Goal: Task Accomplishment & Management: Complete application form

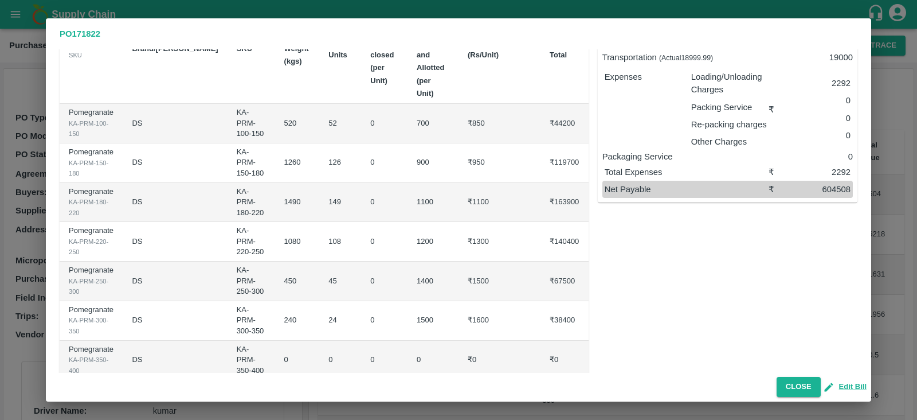
scroll to position [78, 0]
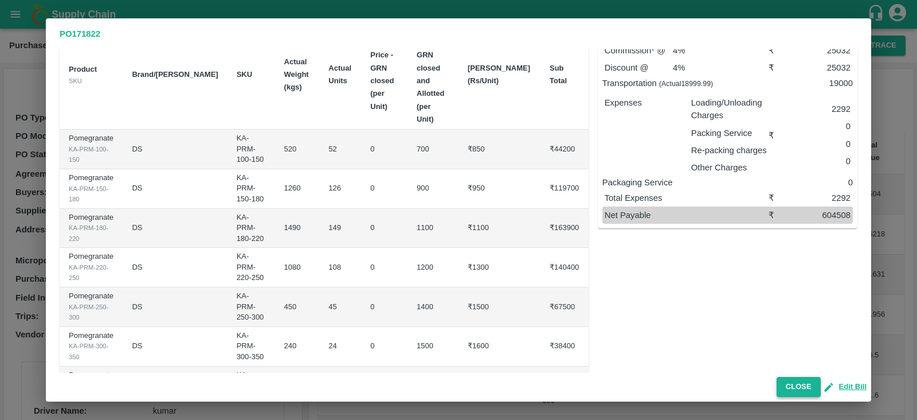
click at [456, 379] on button "Close" at bounding box center [799, 387] width 44 height 20
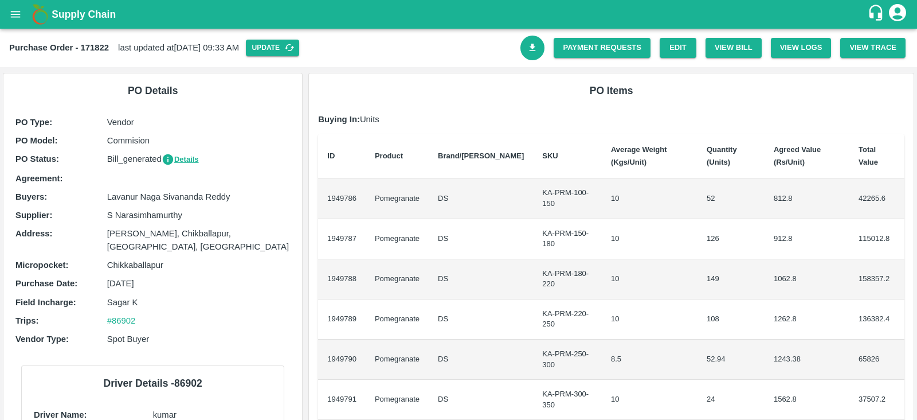
click at [456, 55] on link "Download Bill" at bounding box center [532, 48] width 25 height 25
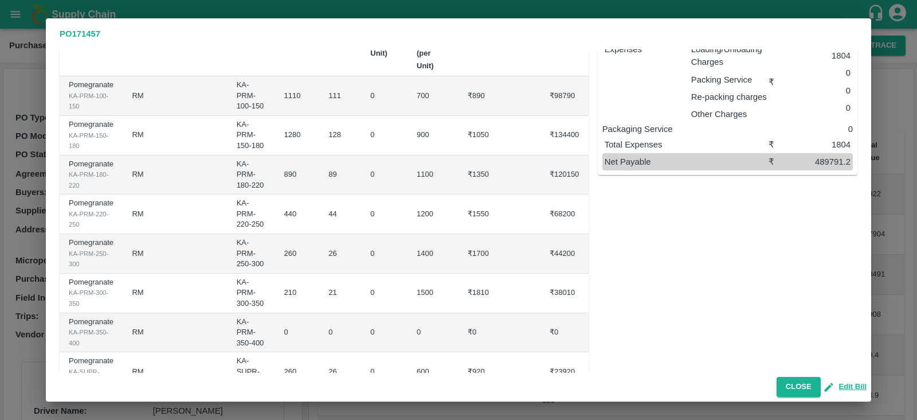
scroll to position [105, 0]
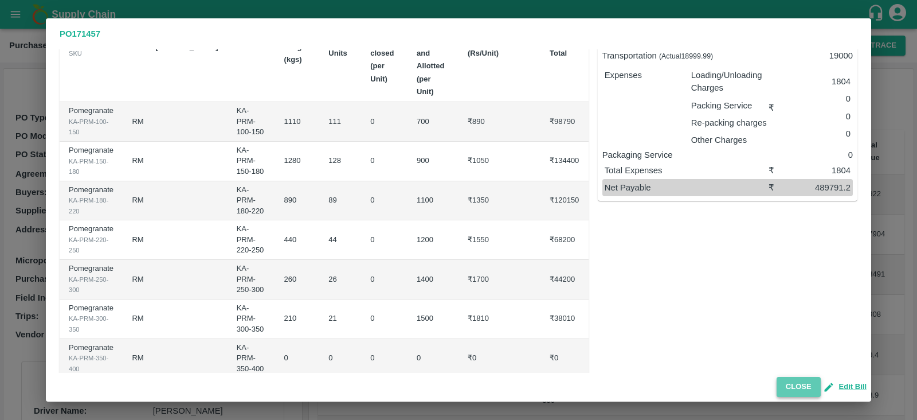
click at [456, 378] on button "Close" at bounding box center [799, 387] width 44 height 20
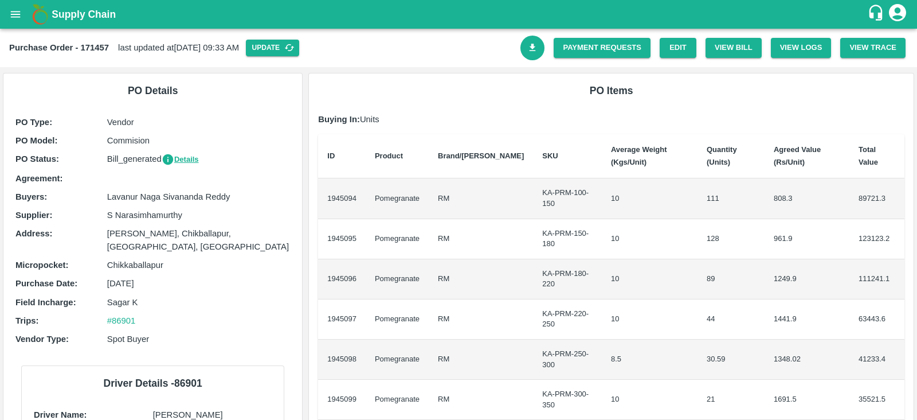
click at [456, 50] on icon "Download Bill" at bounding box center [532, 47] width 11 height 11
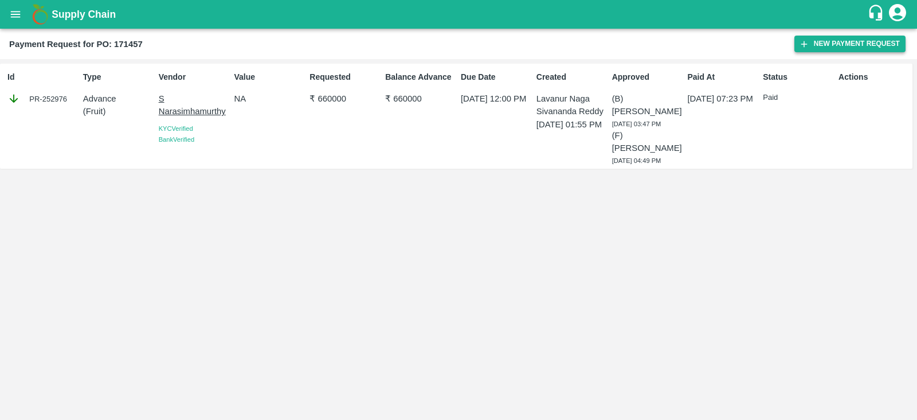
click at [828, 40] on button "New Payment Request" at bounding box center [849, 44] width 111 height 17
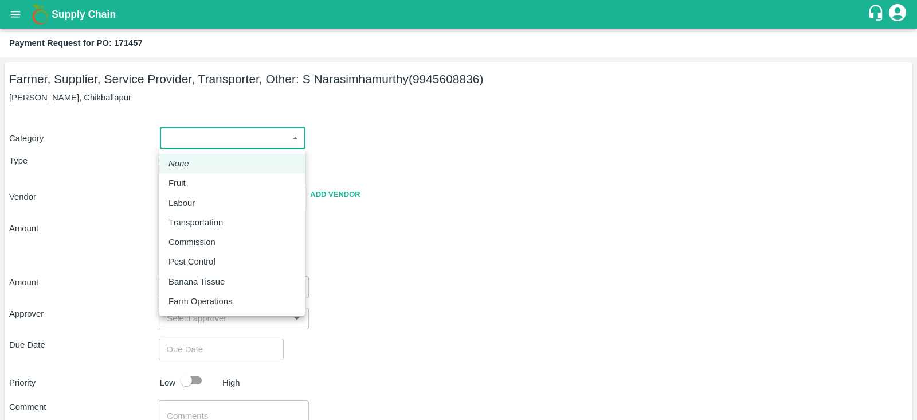
click at [227, 135] on body "Supply Chain Payment Request for PO: 171457 Farmer, Supplier, Service Provider,…" at bounding box center [458, 210] width 917 height 420
click at [240, 187] on div "Fruit" at bounding box center [232, 183] width 127 height 13
type input "1"
type input "S Narasimhamurthy - 9945608836(Farmer, Supplier, Service Provider, Transporter,…"
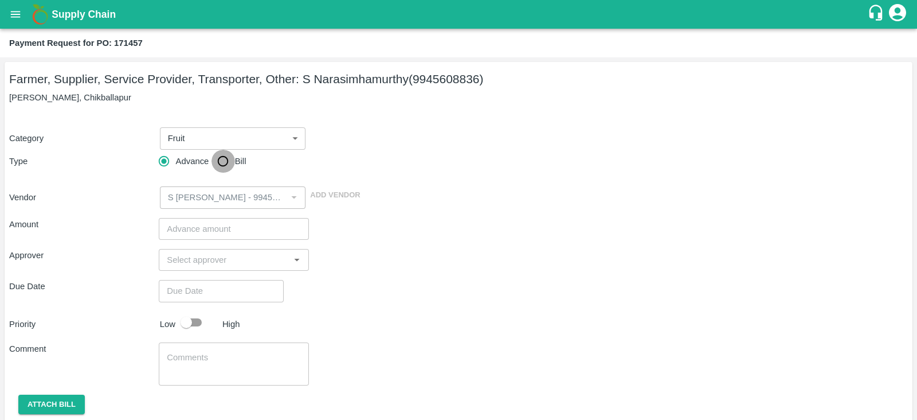
click at [229, 157] on input "Bill" at bounding box center [222, 161] width 23 height 23
radio input "true"
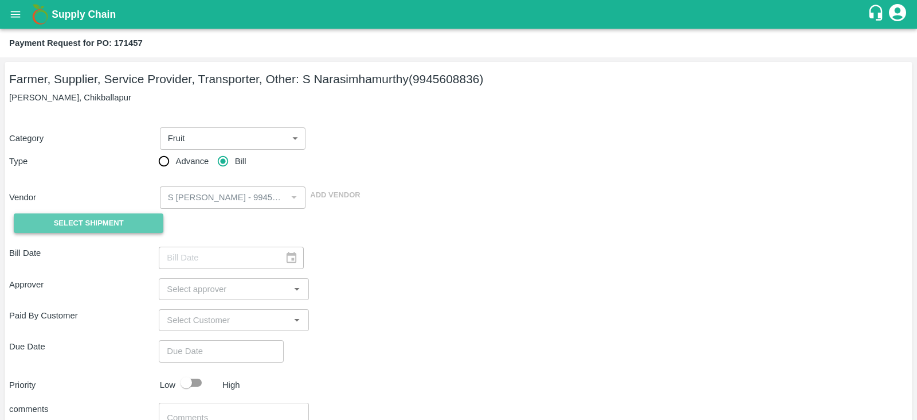
click at [134, 216] on button "Select Shipment" at bounding box center [89, 223] width 150 height 20
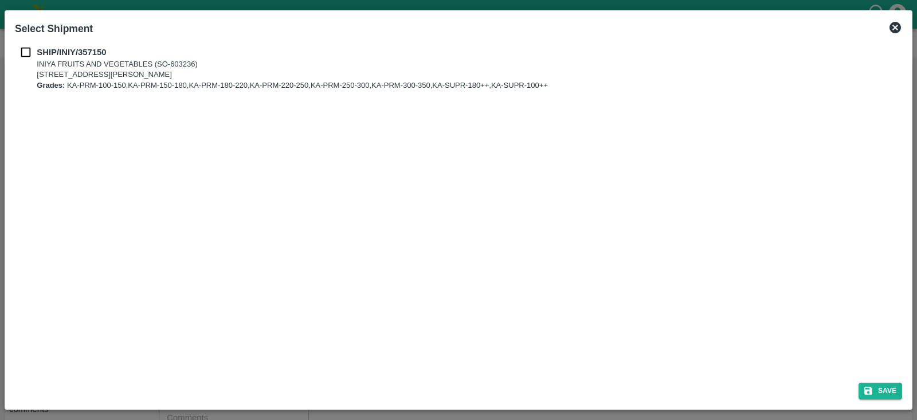
click at [29, 48] on input "checkbox" at bounding box center [26, 52] width 22 height 13
checkbox input "true"
click at [881, 387] on button "Save" at bounding box center [881, 390] width 44 height 17
type input "26/08/2025"
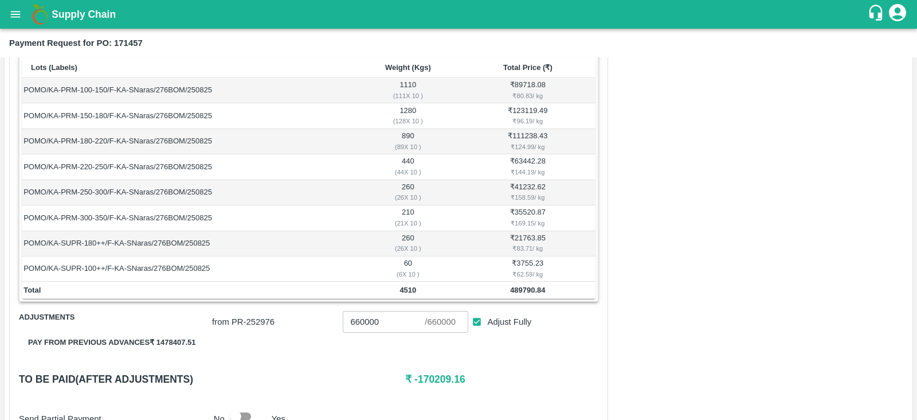
scroll to position [270, 0]
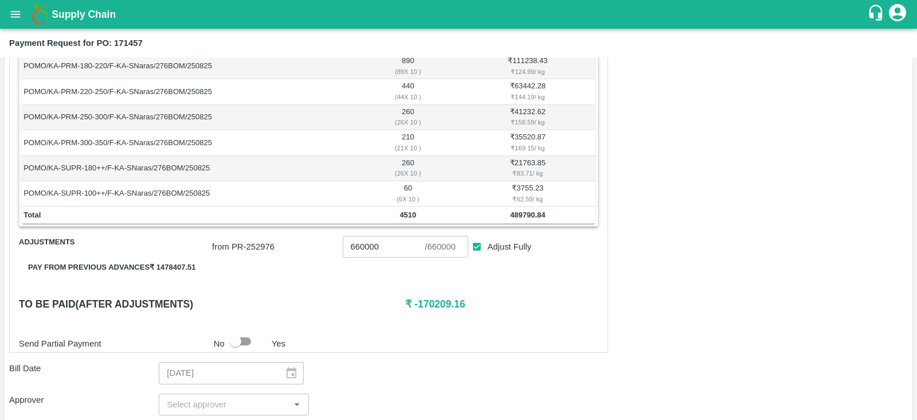
click at [181, 262] on button "Pay from previous advances ₹ 1478407.51" at bounding box center [112, 267] width 186 height 20
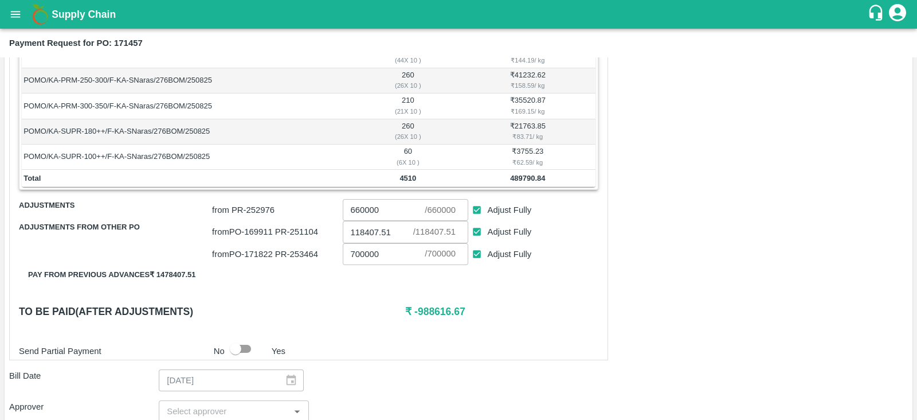
scroll to position [304, 0]
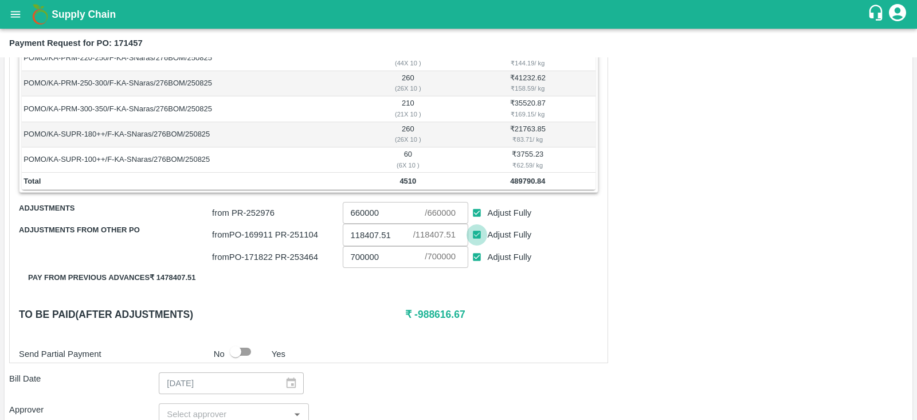
click at [475, 230] on input "Adjust Fully" at bounding box center [477, 234] width 21 height 21
checkbox input "false"
type input "0"
click at [480, 235] on input "Adjust Fully" at bounding box center [477, 234] width 21 height 21
checkbox input "true"
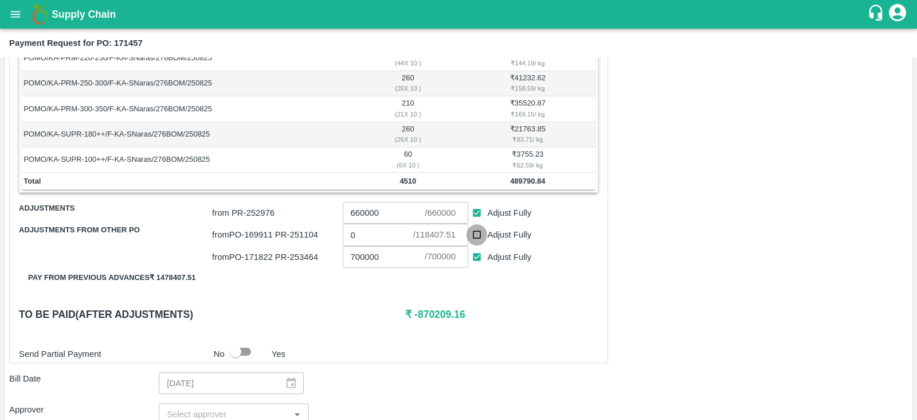
type input "118407.51"
click at [480, 257] on input "Adjust Fully" at bounding box center [477, 256] width 21 height 21
checkbox input "false"
type input "0"
click at [477, 211] on input "Adjust Fully" at bounding box center [477, 212] width 21 height 21
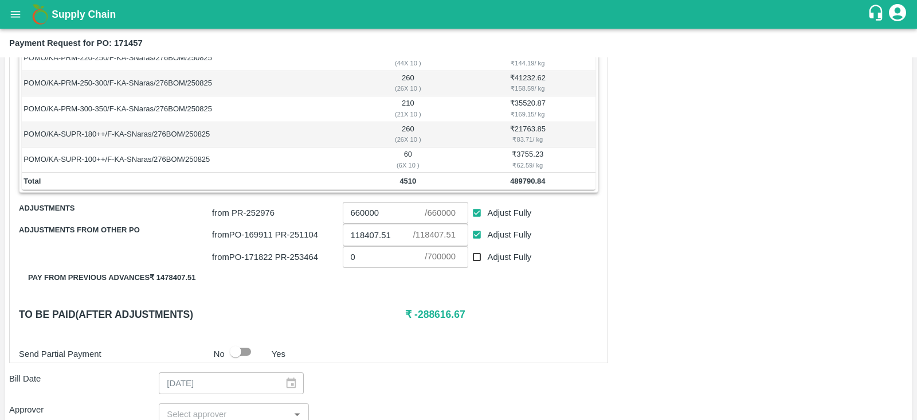
checkbox input "false"
type input "0"
click at [477, 316] on h6 "₹ 371383.33" at bounding box center [501, 314] width 193 height 16
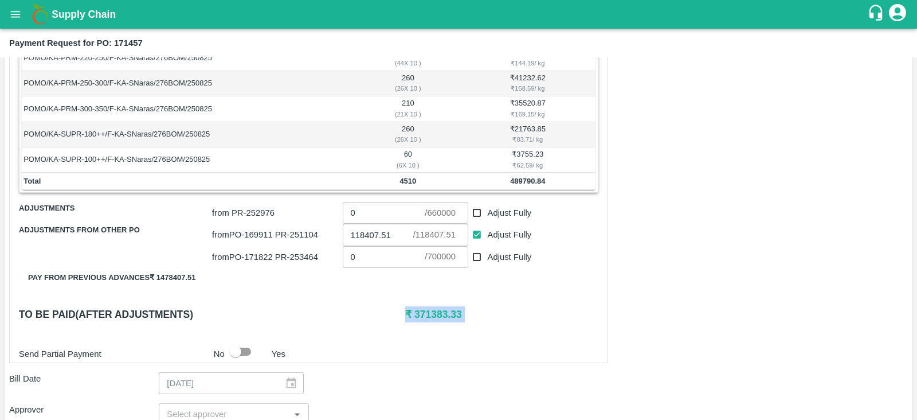
click at [477, 316] on h6 "₹ 371383.33" at bounding box center [501, 314] width 193 height 16
click at [444, 312] on h6 "₹ 371383.33" at bounding box center [501, 314] width 193 height 16
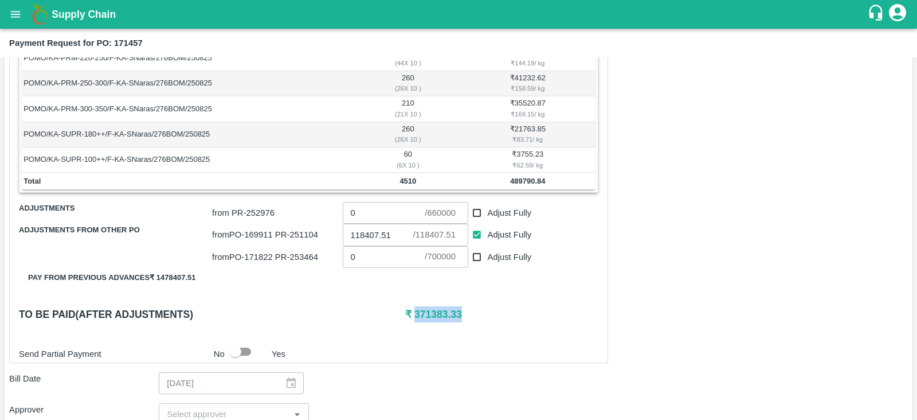
copy h6 "371383.33"
click at [394, 207] on input "0" at bounding box center [384, 213] width 83 height 22
paste input "371383.33"
type input "371383.33"
click at [387, 331] on div "Shipment - SHIP/INIY/357150 Lots (Labels) Weight (Kgs) Total Price (₹) POMO/KA-…" at bounding box center [308, 148] width 599 height 429
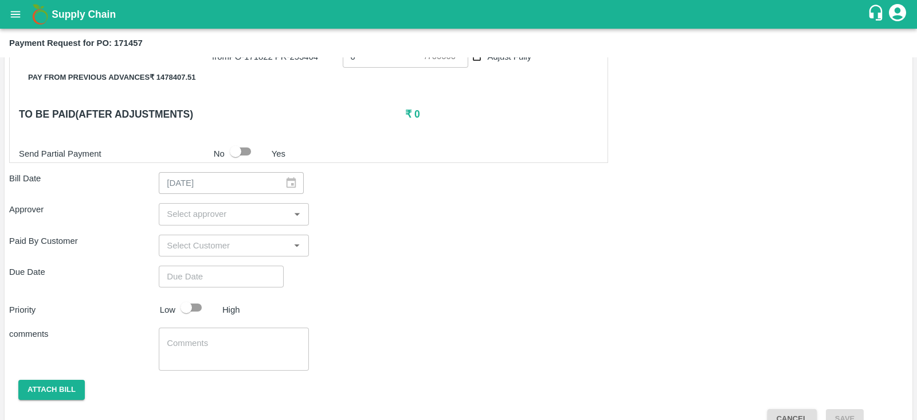
scroll to position [504, 0]
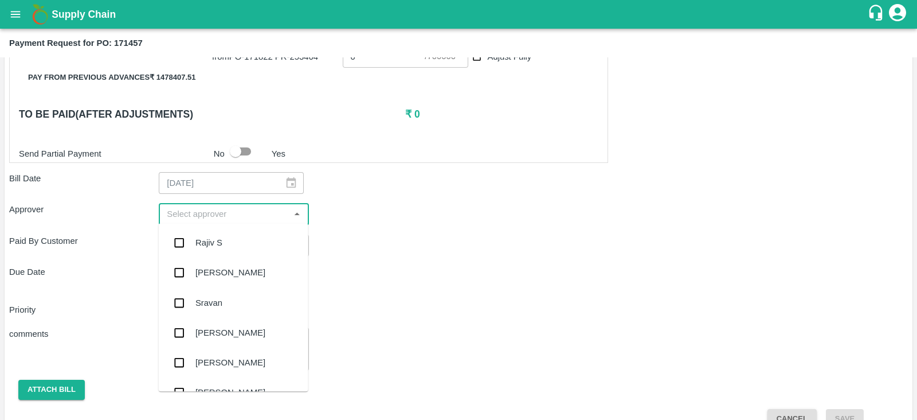
click at [238, 218] on input "input" at bounding box center [224, 213] width 124 height 15
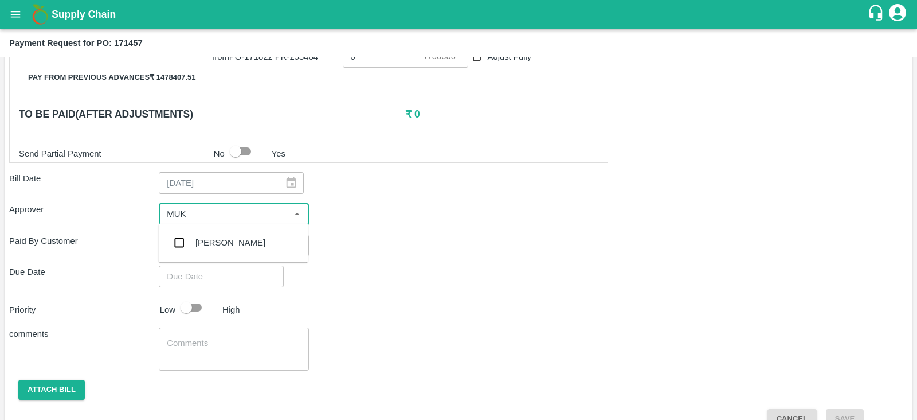
type input "MUKU"
click at [178, 249] on input "checkbox" at bounding box center [179, 242] width 23 height 23
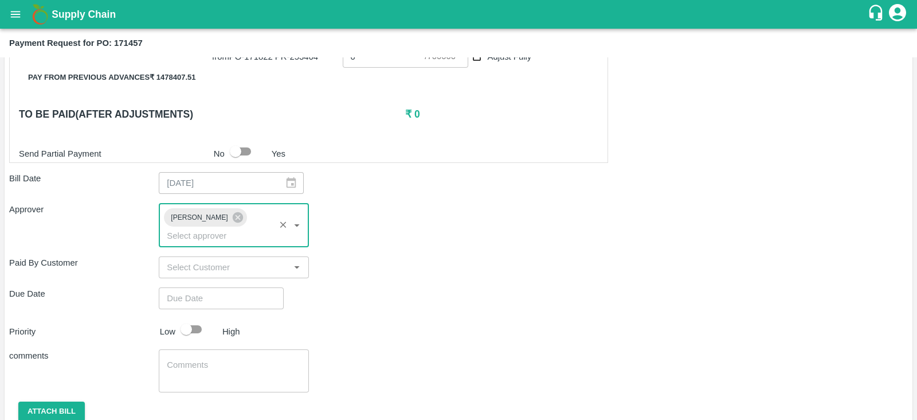
click at [194, 287] on input "Choose date" at bounding box center [217, 298] width 117 height 22
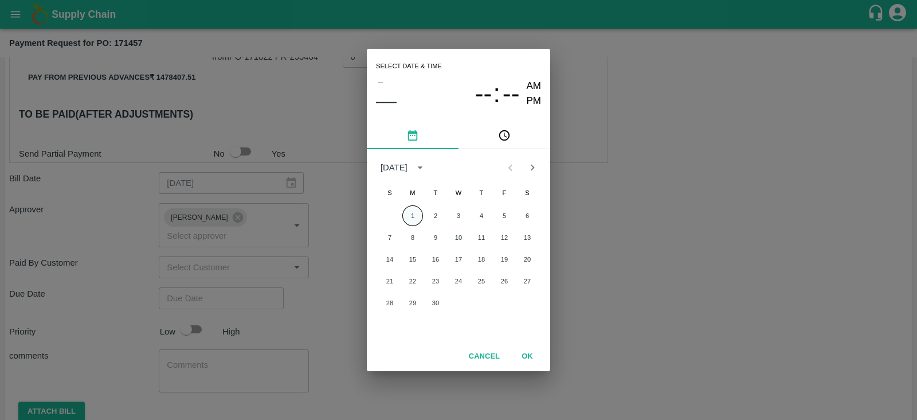
click at [417, 209] on button "1" at bounding box center [412, 215] width 21 height 21
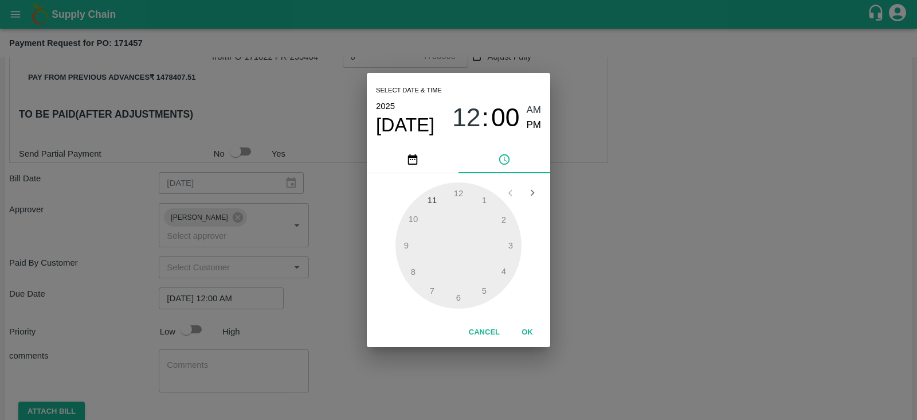
click at [539, 124] on span "PM" at bounding box center [534, 124] width 15 height 15
type input "01/09/2025 12:00 PM"
click at [533, 324] on button "OK" at bounding box center [527, 332] width 37 height 20
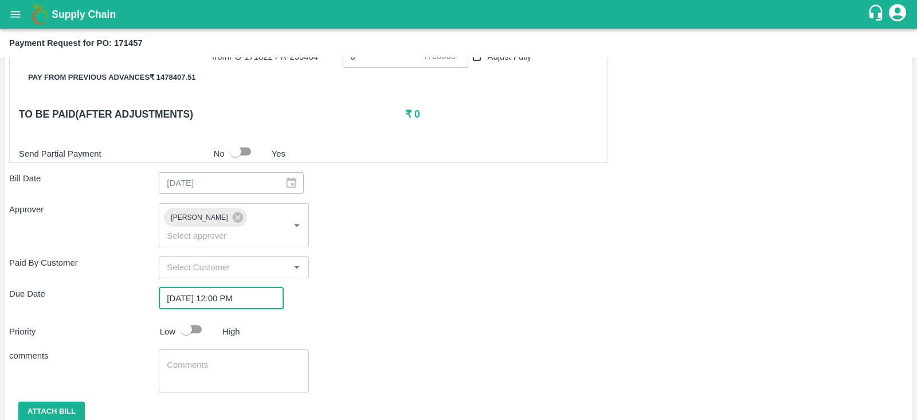
click at [199, 318] on input "checkbox" at bounding box center [186, 329] width 65 height 22
checkbox input "true"
click at [73, 401] on button "Attach bill" at bounding box center [51, 411] width 66 height 20
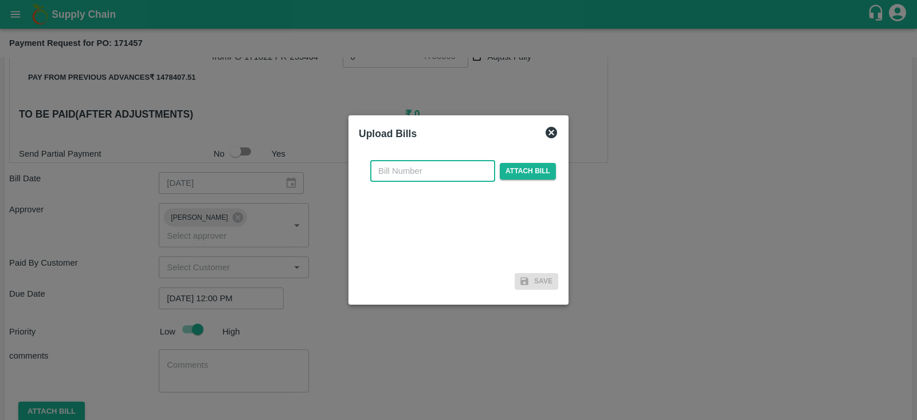
click at [399, 170] on input "text" at bounding box center [432, 171] width 125 height 22
type input "171457"
click at [526, 175] on span "Attach bill" at bounding box center [528, 171] width 56 height 17
click at [0, 0] on input "Attach bill" at bounding box center [0, 0] width 0 height 0
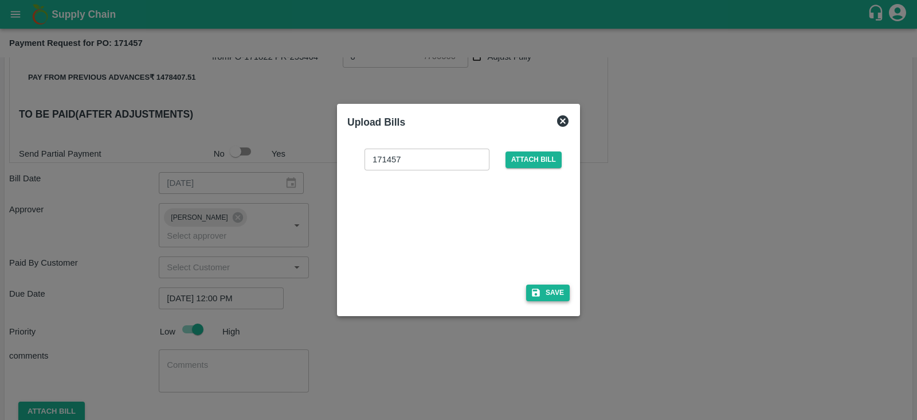
click at [542, 295] on button "Save" at bounding box center [548, 292] width 44 height 17
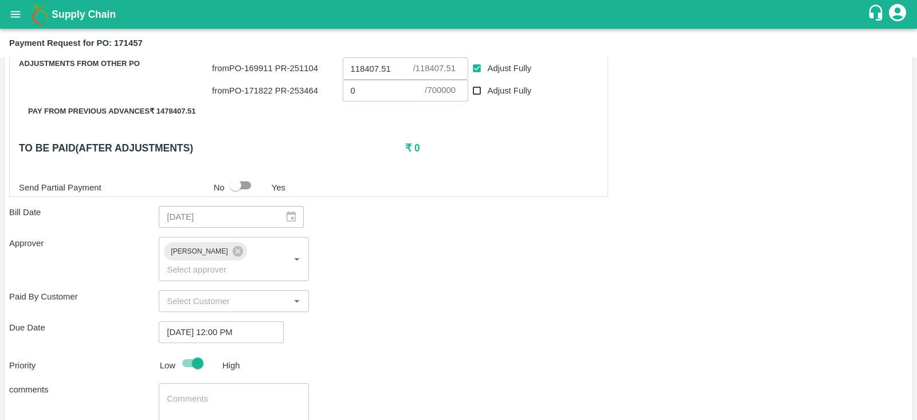
scroll to position [593, 0]
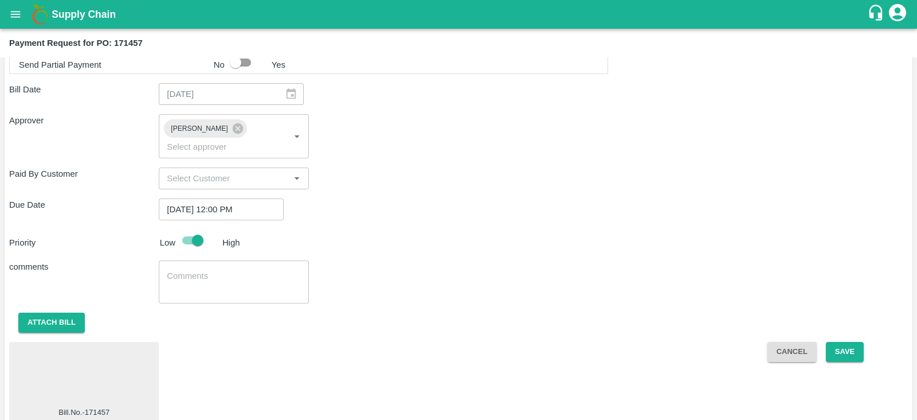
click at [844, 322] on div "Shipment - SHIP/INIY/357150 Lots (Labels) Weight (Kgs) Total Price (₹) POMO/KA-…" at bounding box center [458, 34] width 899 height 778
click at [844, 342] on button "Save" at bounding box center [845, 352] width 38 height 20
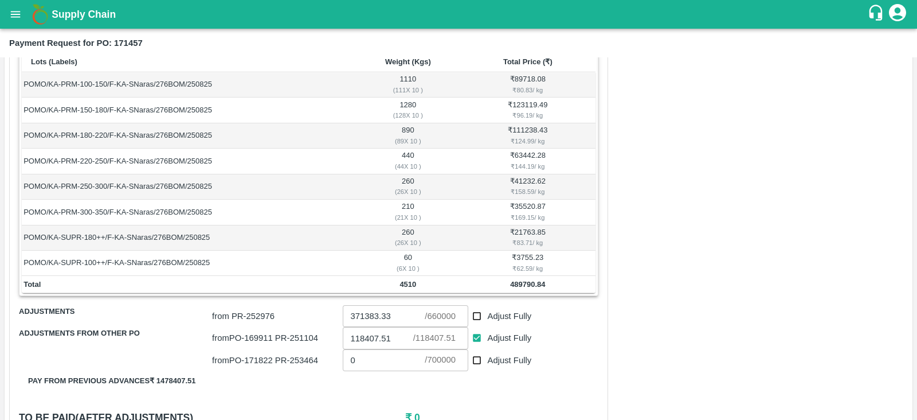
scroll to position [0, 0]
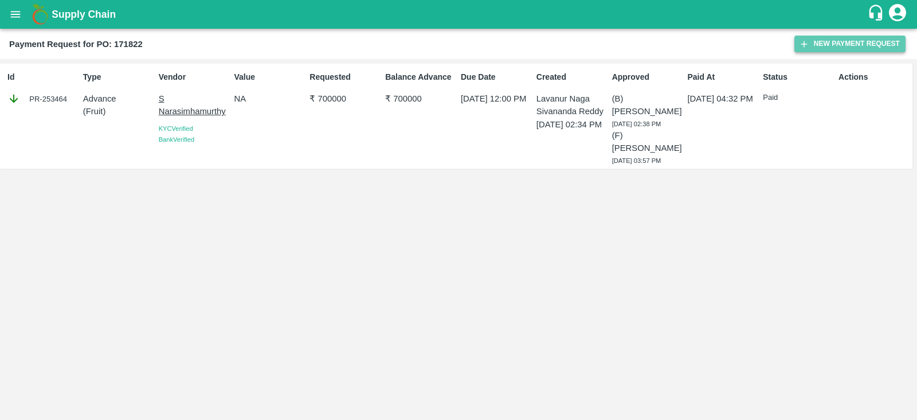
click at [819, 37] on button "New Payment Request" at bounding box center [849, 44] width 111 height 17
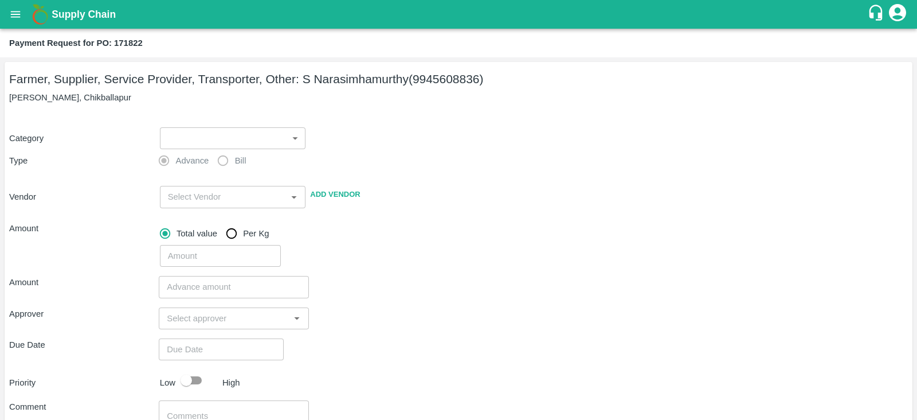
click at [244, 135] on body "Supply Chain Payment Request for PO: 171822 Farmer, Supplier, Service Provider,…" at bounding box center [458, 210] width 917 height 420
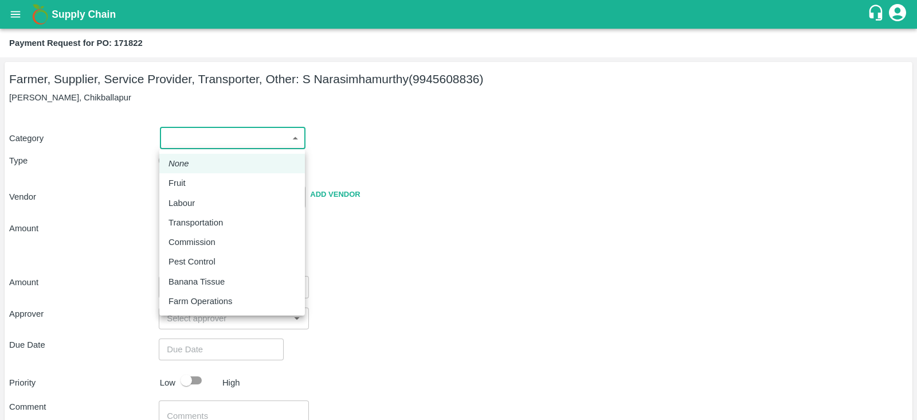
click at [241, 181] on div "Fruit" at bounding box center [232, 183] width 127 height 13
type input "1"
type input "S Narasimhamurthy - 9945608836(Farmer, Supplier, Service Provider, Transporter,…"
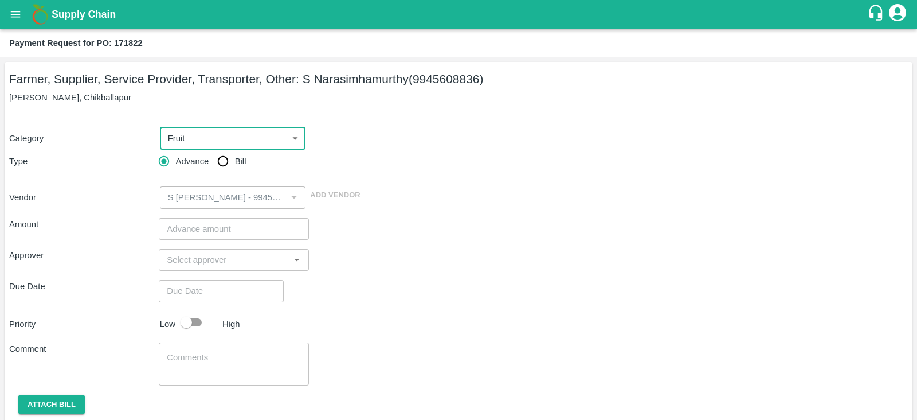
click at [225, 162] on input "Bill" at bounding box center [222, 161] width 23 height 23
radio input "true"
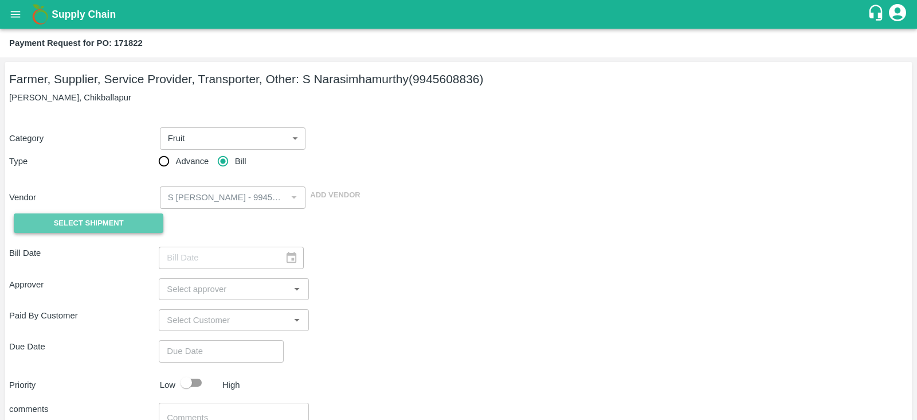
click at [120, 229] on button "Select Shipment" at bounding box center [89, 223] width 150 height 20
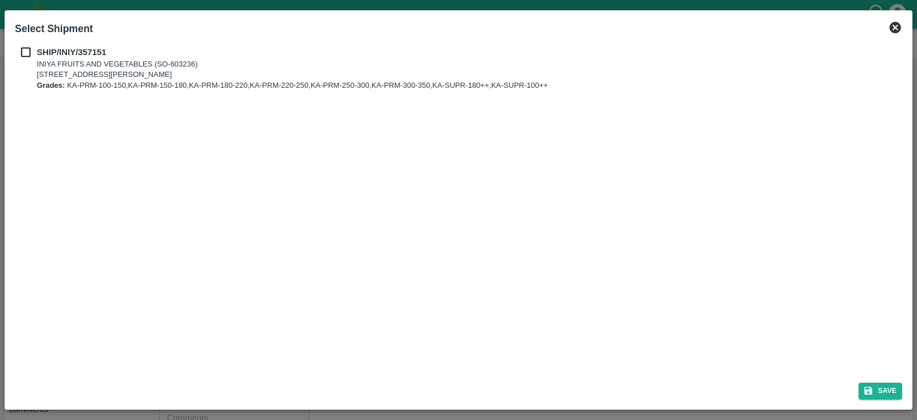
click at [28, 48] on input "checkbox" at bounding box center [26, 52] width 22 height 13
checkbox input "true"
click at [883, 394] on button "Save" at bounding box center [881, 390] width 44 height 17
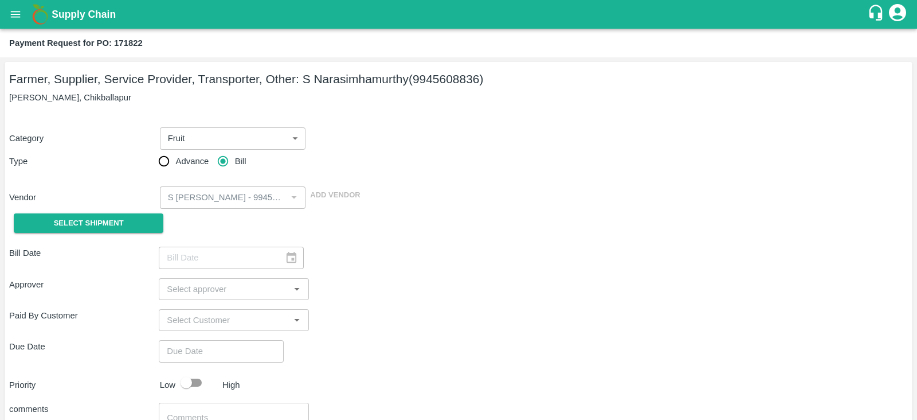
type input "27/08/2025"
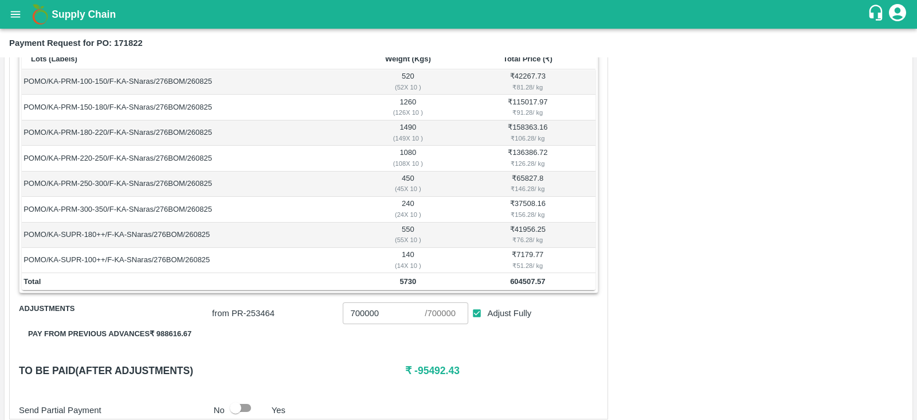
scroll to position [253, 0]
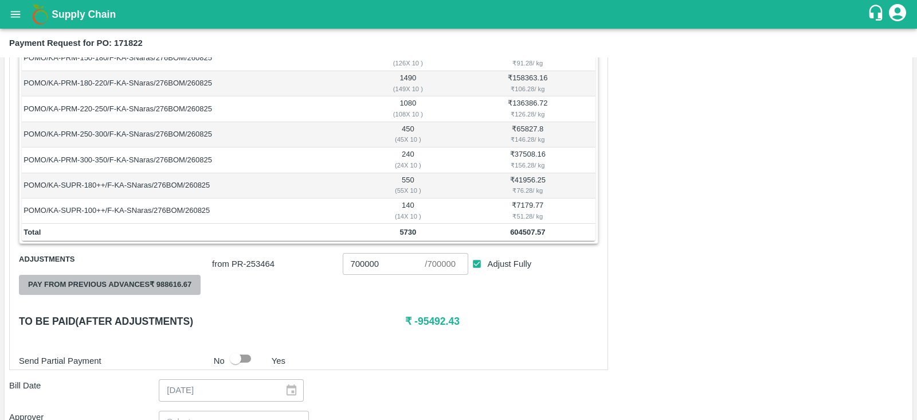
click at [172, 284] on button "Pay from previous advances ₹ 988616.67" at bounding box center [110, 285] width 182 height 20
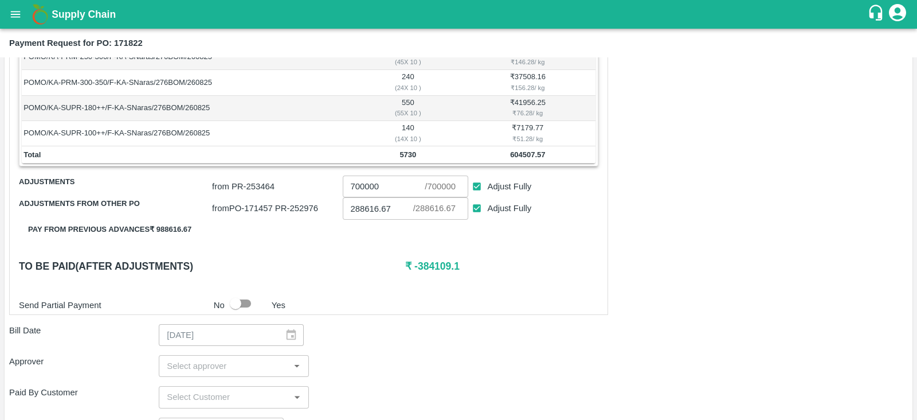
scroll to position [327, 0]
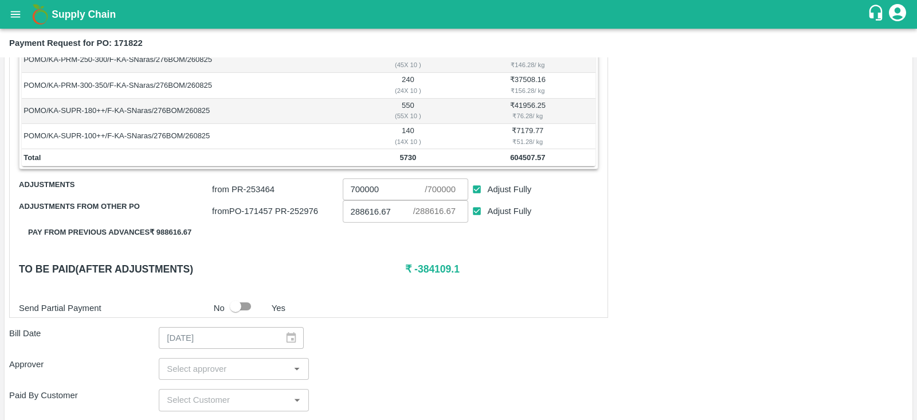
click at [476, 190] on input "Adjust Fully" at bounding box center [477, 189] width 21 height 21
checkbox input "false"
type input "0"
click at [433, 263] on h6 "₹ 315890.9" at bounding box center [501, 269] width 193 height 16
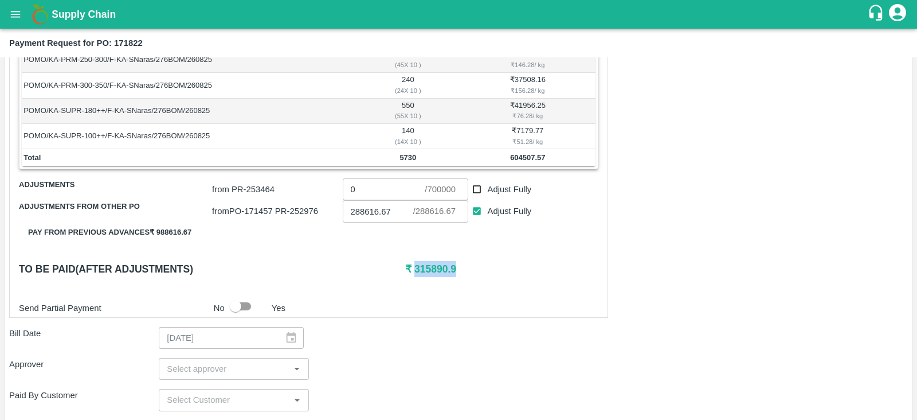
copy h6 "315890.9"
click at [394, 195] on input "0" at bounding box center [384, 189] width 83 height 22
click at [476, 187] on input "Adjust Fully" at bounding box center [477, 189] width 21 height 21
checkbox input "true"
type input "700000"
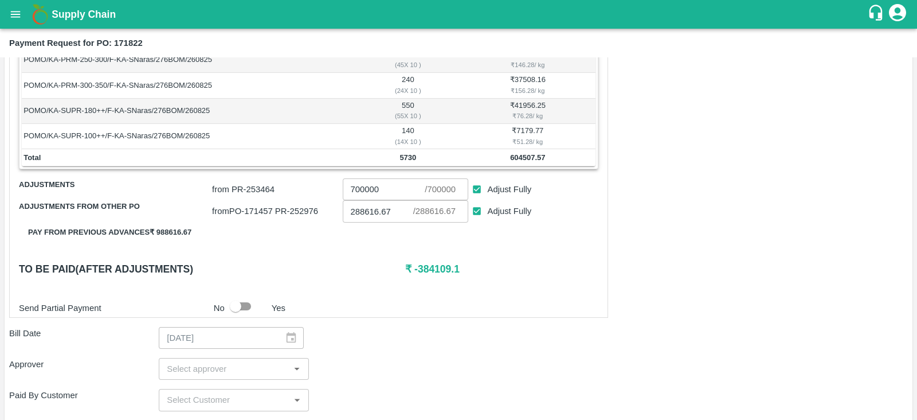
click at [476, 186] on input "Adjust Fully" at bounding box center [477, 189] width 21 height 21
checkbox input "false"
type input "0"
click at [435, 265] on h6 "₹ 315890.9" at bounding box center [501, 269] width 193 height 16
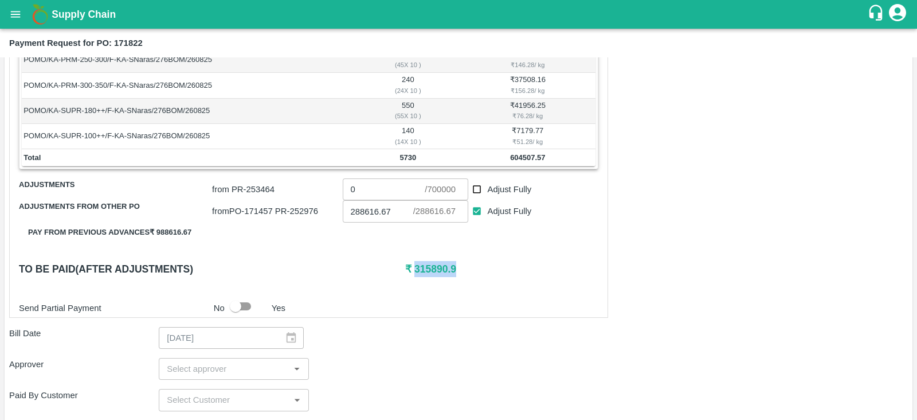
copy h6 "315890.9"
click at [401, 190] on input "0" at bounding box center [384, 189] width 83 height 22
paste input "315890.9"
type input "315890.9"
click at [438, 279] on div "Shipment - SHIP/INIY/357151 Lots (Labels) Weight (Kgs) Total Price (₹) POMO/KA-…" at bounding box center [308, 113] width 599 height 407
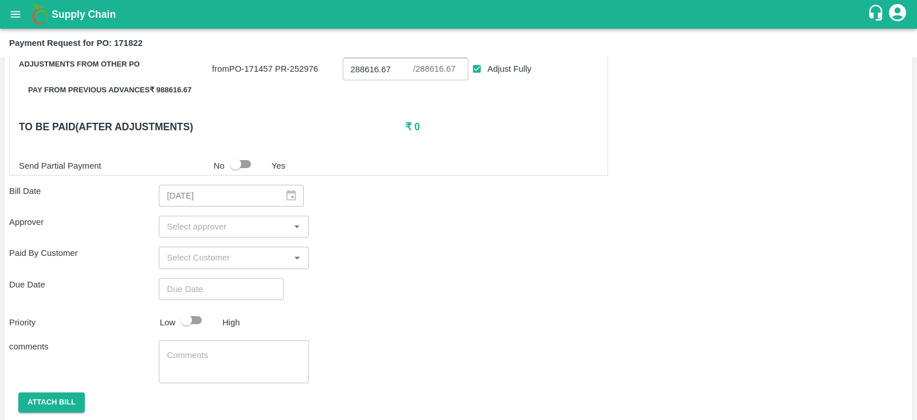
scroll to position [471, 0]
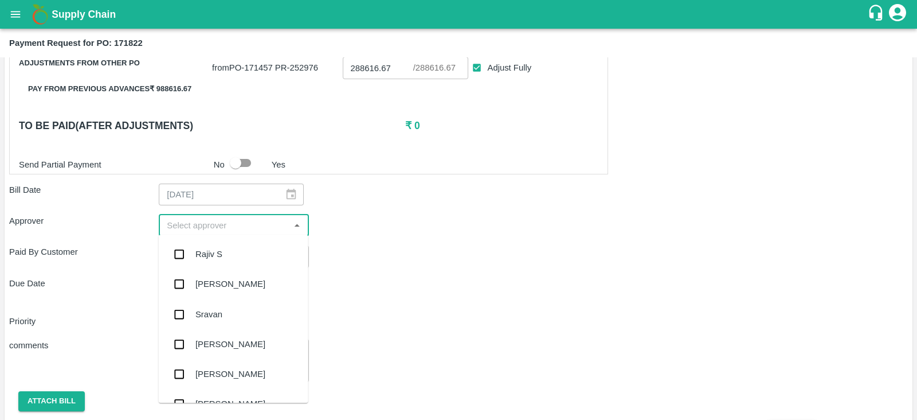
click at [273, 218] on input "input" at bounding box center [224, 225] width 124 height 15
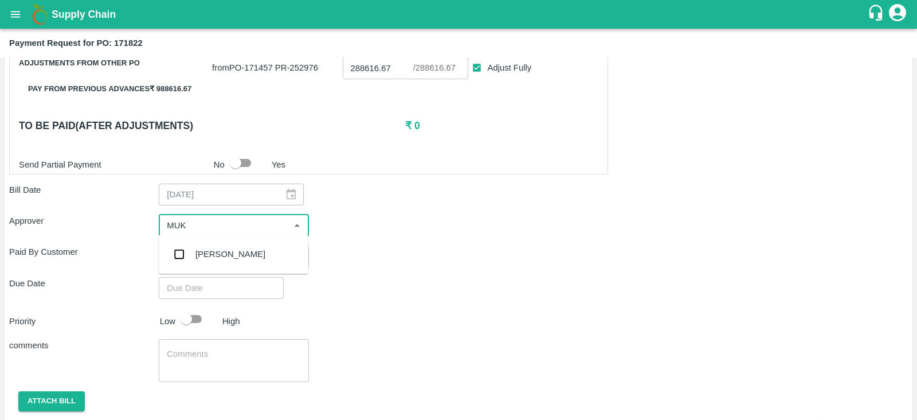
type input "MUKU"
click at [178, 259] on input "checkbox" at bounding box center [179, 253] width 23 height 23
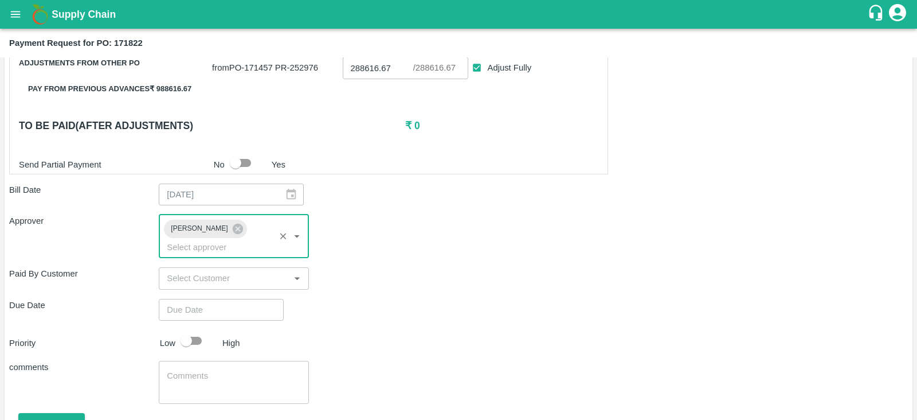
type input "DD/MM/YYYY hh:mm aa"
click at [206, 299] on input "DD/MM/YYYY hh:mm aa" at bounding box center [217, 310] width 117 height 22
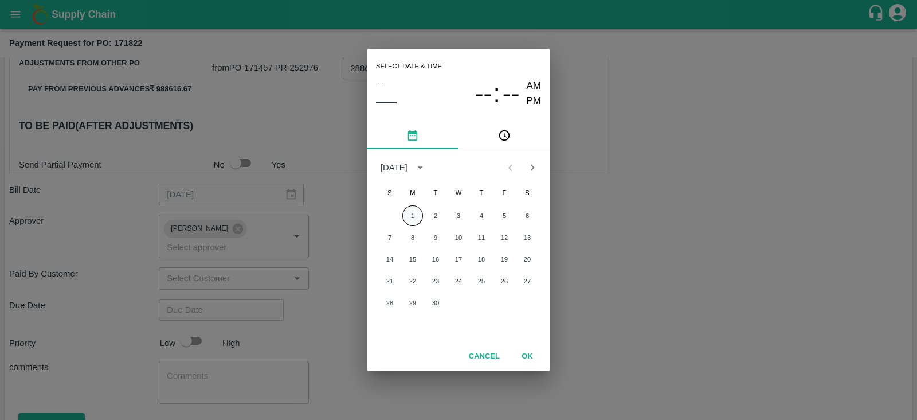
click at [413, 213] on button "1" at bounding box center [412, 215] width 21 height 21
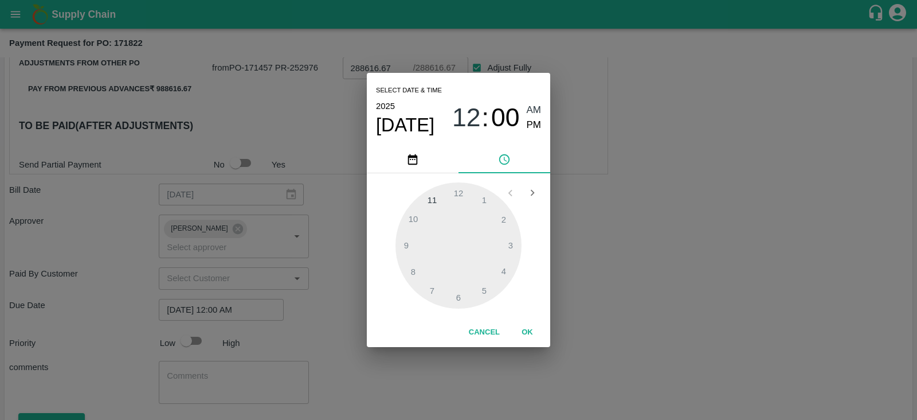
click at [536, 124] on span "PM" at bounding box center [534, 124] width 15 height 15
type input "01/09/2025 12:00 PM"
click at [534, 331] on button "OK" at bounding box center [527, 332] width 37 height 20
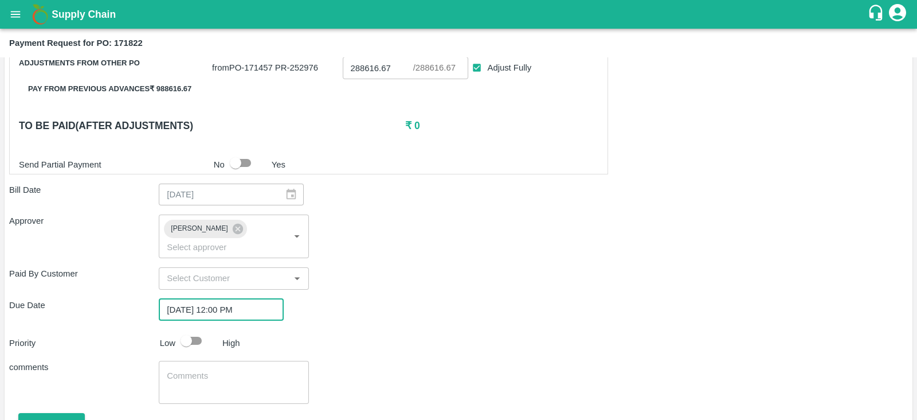
click at [199, 330] on input "checkbox" at bounding box center [186, 341] width 65 height 22
checkbox input "true"
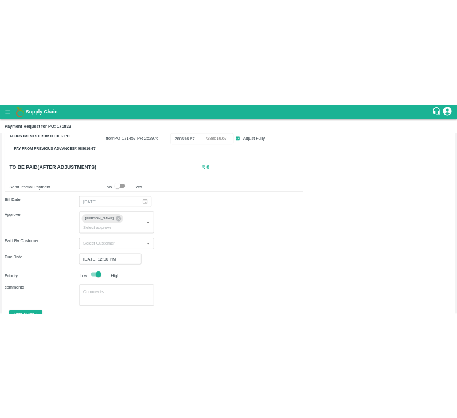
scroll to position [510, 0]
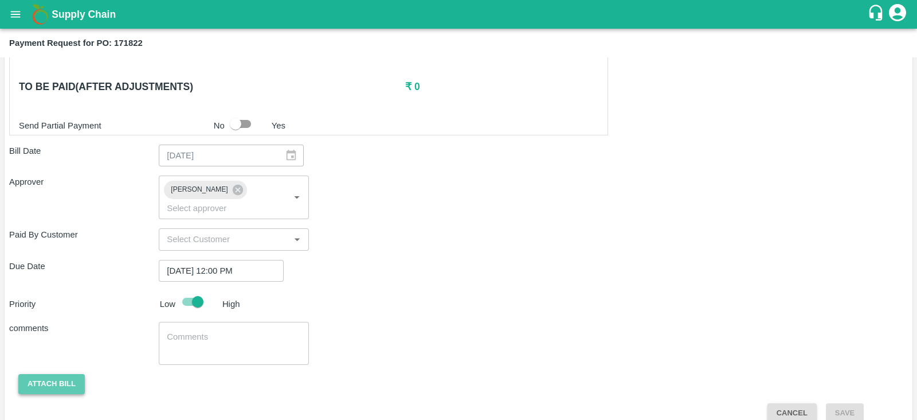
click at [68, 374] on button "Attach bill" at bounding box center [51, 384] width 66 height 20
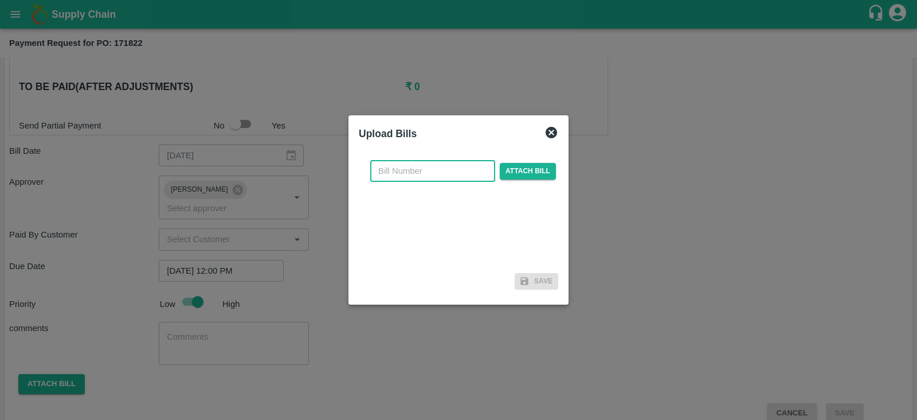
click at [430, 171] on input "text" at bounding box center [432, 171] width 125 height 22
type input "171822"
click at [533, 173] on span "Attach bill" at bounding box center [528, 171] width 56 height 17
click at [0, 0] on input "Attach bill" at bounding box center [0, 0] width 0 height 0
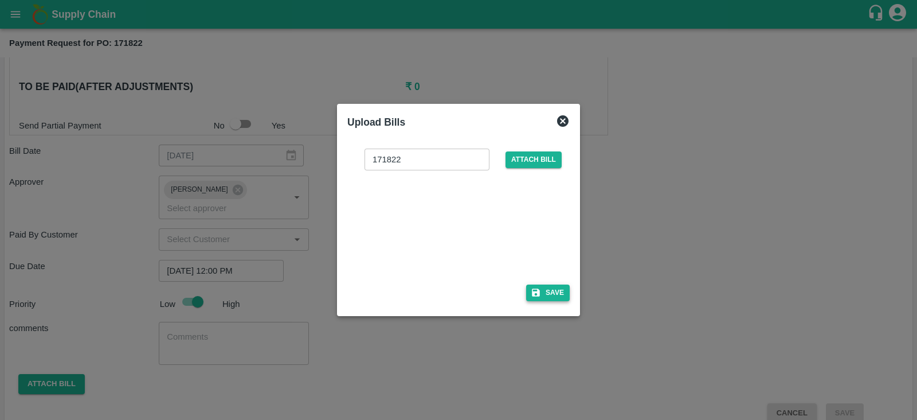
click at [559, 297] on button "Save" at bounding box center [548, 292] width 44 height 17
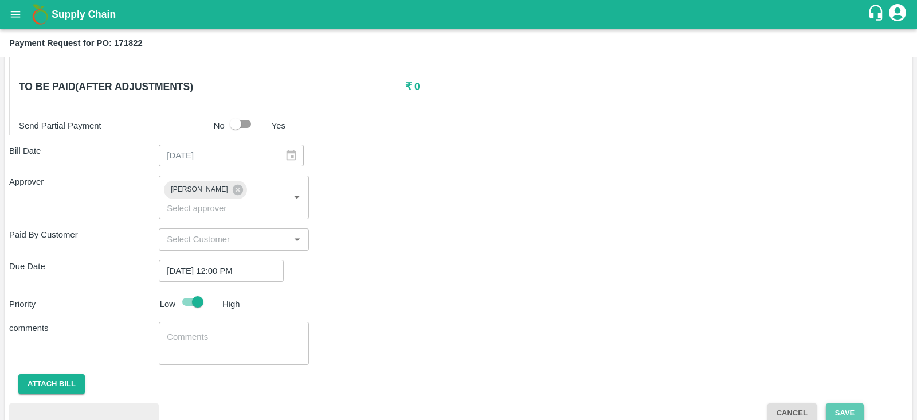
click at [852, 404] on button "Save" at bounding box center [845, 413] width 38 height 20
